Goal: Transaction & Acquisition: Purchase product/service

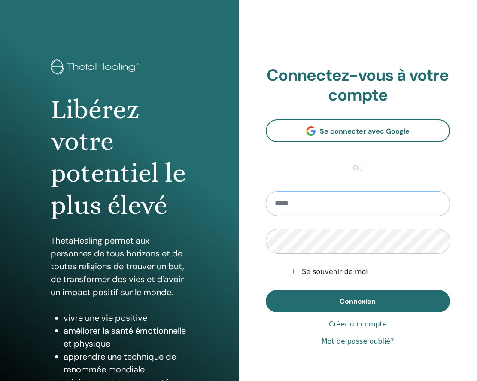
type input "**********"
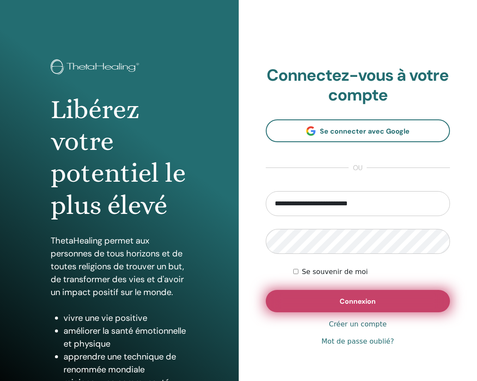
click at [347, 301] on span "Connexion" at bounding box center [358, 301] width 36 height 9
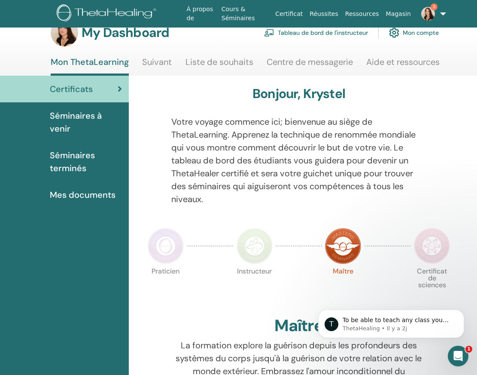
scroll to position [17, 0]
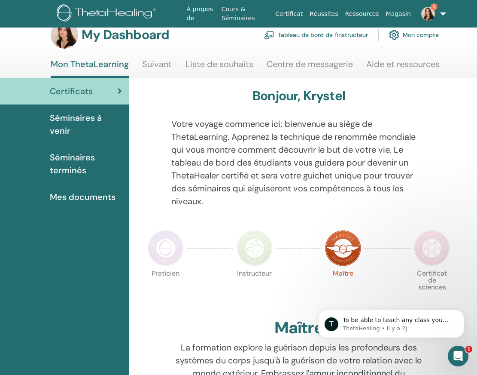
click at [98, 193] on span "Mes documents" at bounding box center [83, 196] width 66 height 13
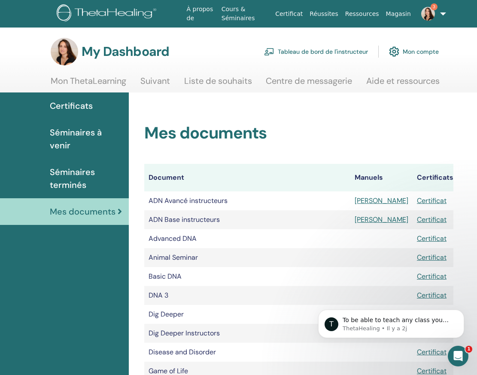
click at [429, 199] on link "Certificat" at bounding box center [432, 200] width 30 height 9
click at [379, 198] on link "Manuel" at bounding box center [382, 200] width 54 height 9
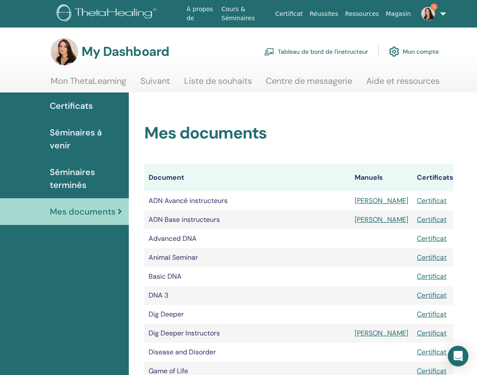
click at [91, 171] on span "Séminaires terminés" at bounding box center [86, 178] width 72 height 26
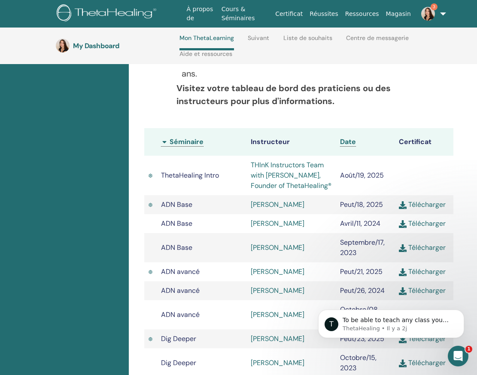
scroll to position [243, 0]
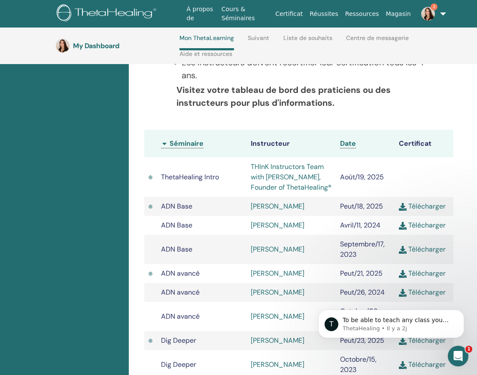
click at [264, 37] on link "Suivant" at bounding box center [258, 41] width 21 height 14
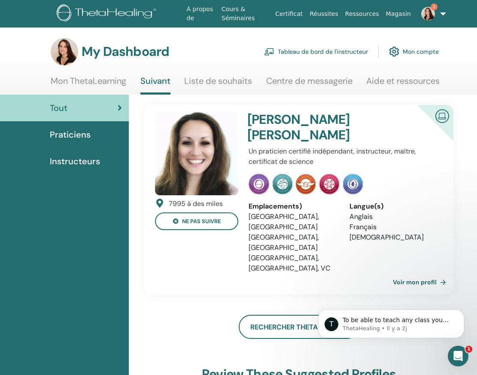
click at [220, 82] on link "Liste de souhaits" at bounding box center [218, 84] width 68 height 17
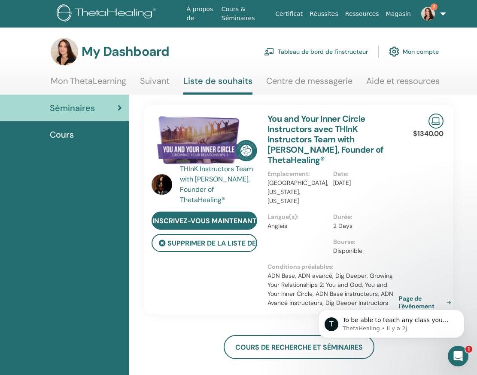
click at [296, 83] on link "Centre de messagerie" at bounding box center [309, 84] width 86 height 17
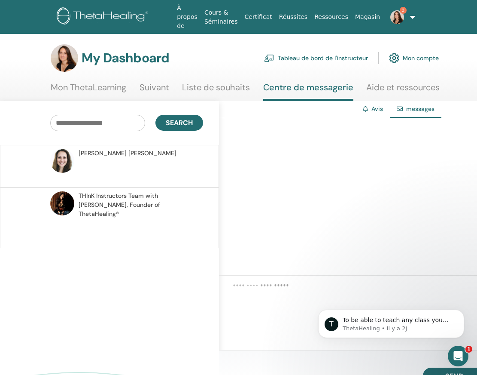
click at [396, 87] on link "Aide et ressources" at bounding box center [402, 90] width 73 height 17
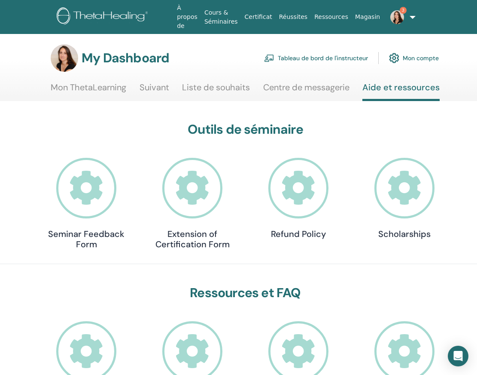
click at [118, 88] on link "Mon ThetaLearning" at bounding box center [89, 90] width 76 height 17
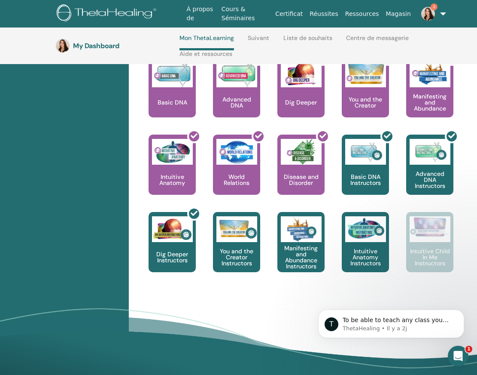
scroll to position [437, 0]
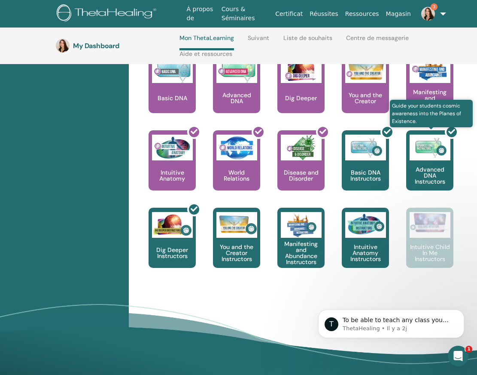
click at [427, 145] on div at bounding box center [434, 163] width 47 height 77
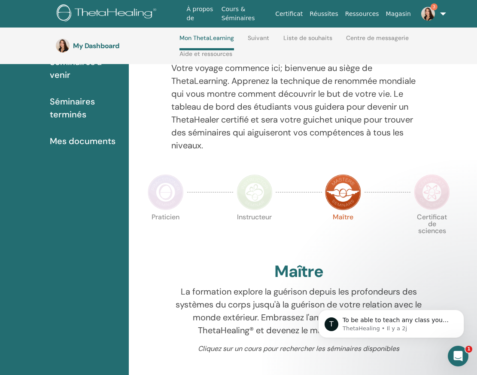
click at [426, 14] on img at bounding box center [428, 14] width 14 height 14
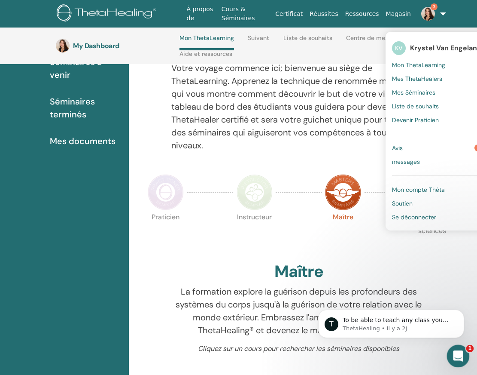
click at [456, 357] on icon "Ouvrir le Messenger Intercom" at bounding box center [457, 354] width 14 height 14
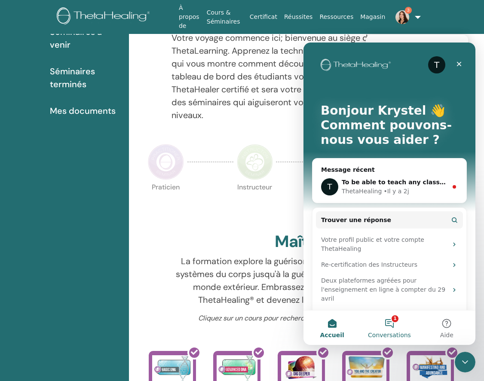
click at [390, 322] on button "1 Conversations" at bounding box center [388, 328] width 57 height 34
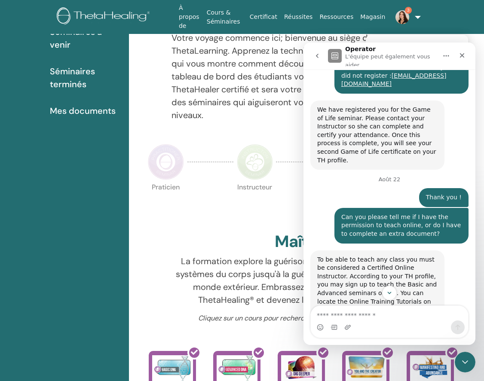
scroll to position [372, 0]
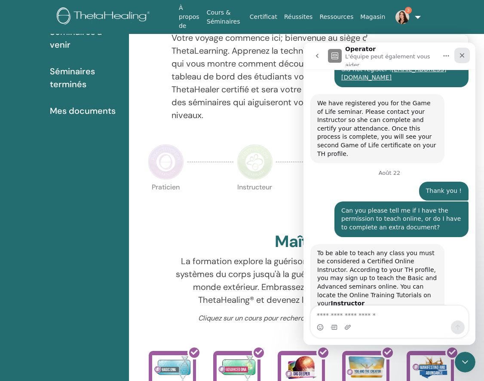
click at [464, 53] on icon "Fermer" at bounding box center [461, 55] width 7 height 7
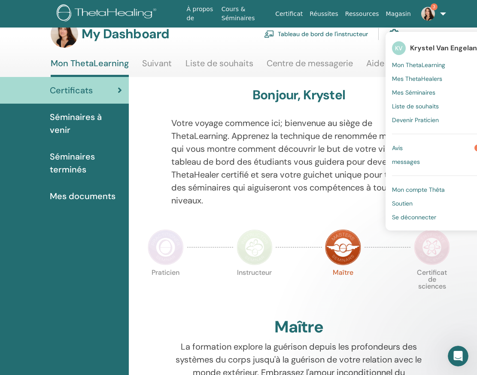
scroll to position [0, 0]
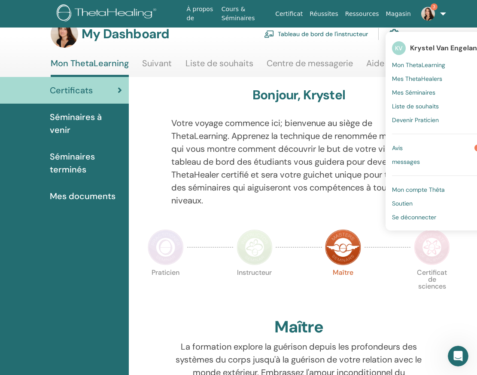
click at [343, 51] on section "My Dashboard Tableau de bord de l'instructeur Mon compte Mon ThetaLearning Suiv…" at bounding box center [257, 48] width 515 height 57
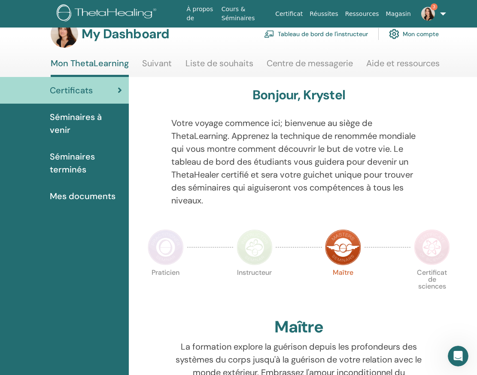
click at [343, 50] on section "My Dashboard Tableau de bord de l'instructeur Mon compte Mon ThetaLearning Suiv…" at bounding box center [257, 48] width 515 height 57
click at [343, 52] on section "My Dashboard Tableau de bord de l'instructeur Mon compte Mon ThetaLearning Suiv…" at bounding box center [257, 48] width 515 height 57
click at [103, 144] on link "Séminaires terminés" at bounding box center [64, 163] width 129 height 40
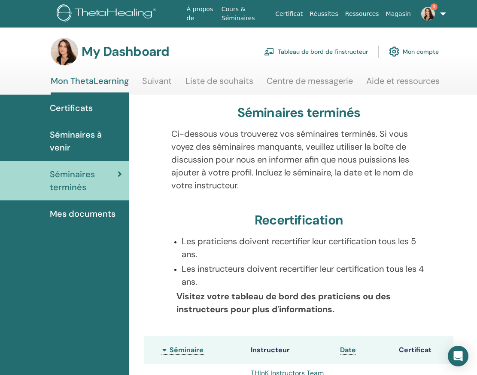
click at [335, 52] on link "Tableau de bord de l'instructeur" at bounding box center [316, 51] width 104 height 19
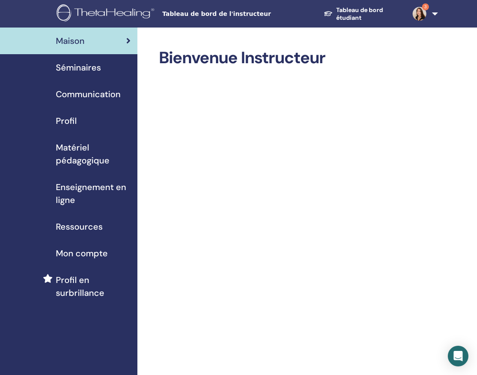
click at [81, 67] on span "Séminaires" at bounding box center [78, 67] width 45 height 13
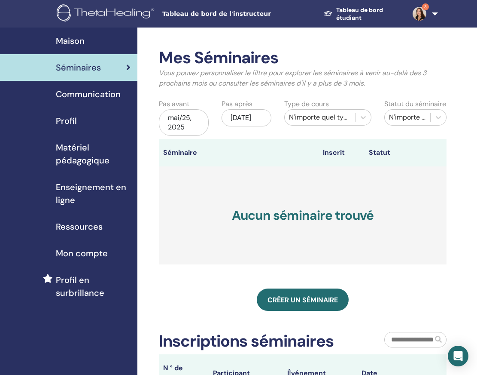
click at [97, 93] on span "Communication" at bounding box center [88, 94] width 65 height 13
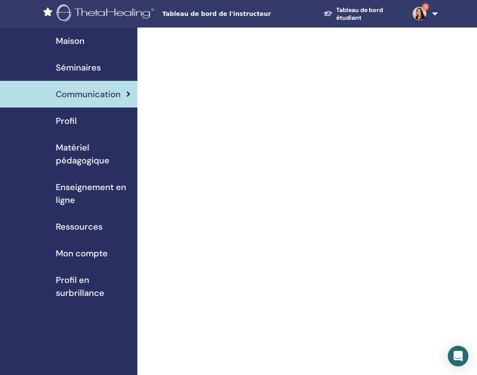
click at [82, 118] on div "Profil" at bounding box center [69, 120] width 124 height 13
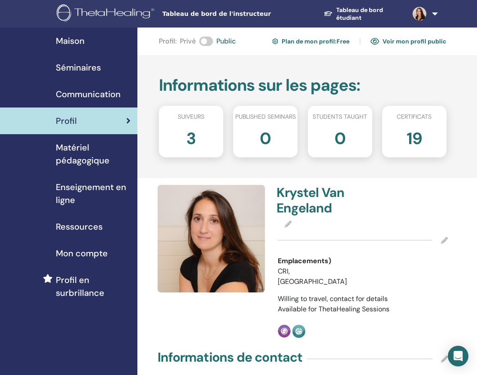
click at [57, 193] on span "Enseignement en ligne" at bounding box center [93, 193] width 75 height 26
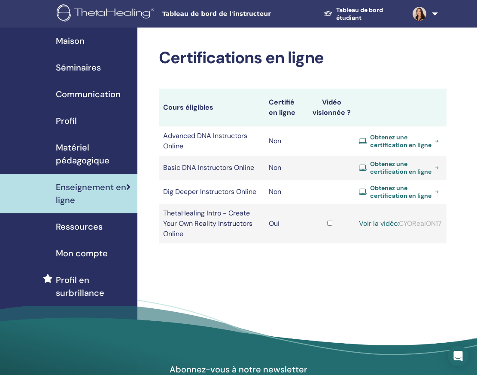
click at [407, 173] on span "Obtenez une certification en ligne" at bounding box center [401, 167] width 62 height 15
click at [402, 142] on span "Obtenez une certification en ligne" at bounding box center [401, 140] width 62 height 15
click at [398, 227] on link "Voir la vidéo:" at bounding box center [379, 223] width 40 height 9
click at [395, 199] on span "Obtenez une certification en ligne" at bounding box center [401, 191] width 62 height 15
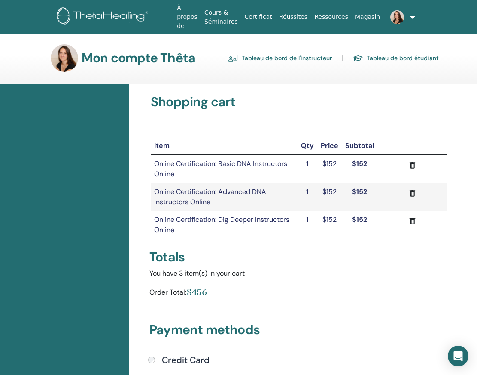
click at [281, 58] on link "Tableau de bord de l'instructeur" at bounding box center [280, 58] width 104 height 14
